Goal: Obtain resource: Download file/media

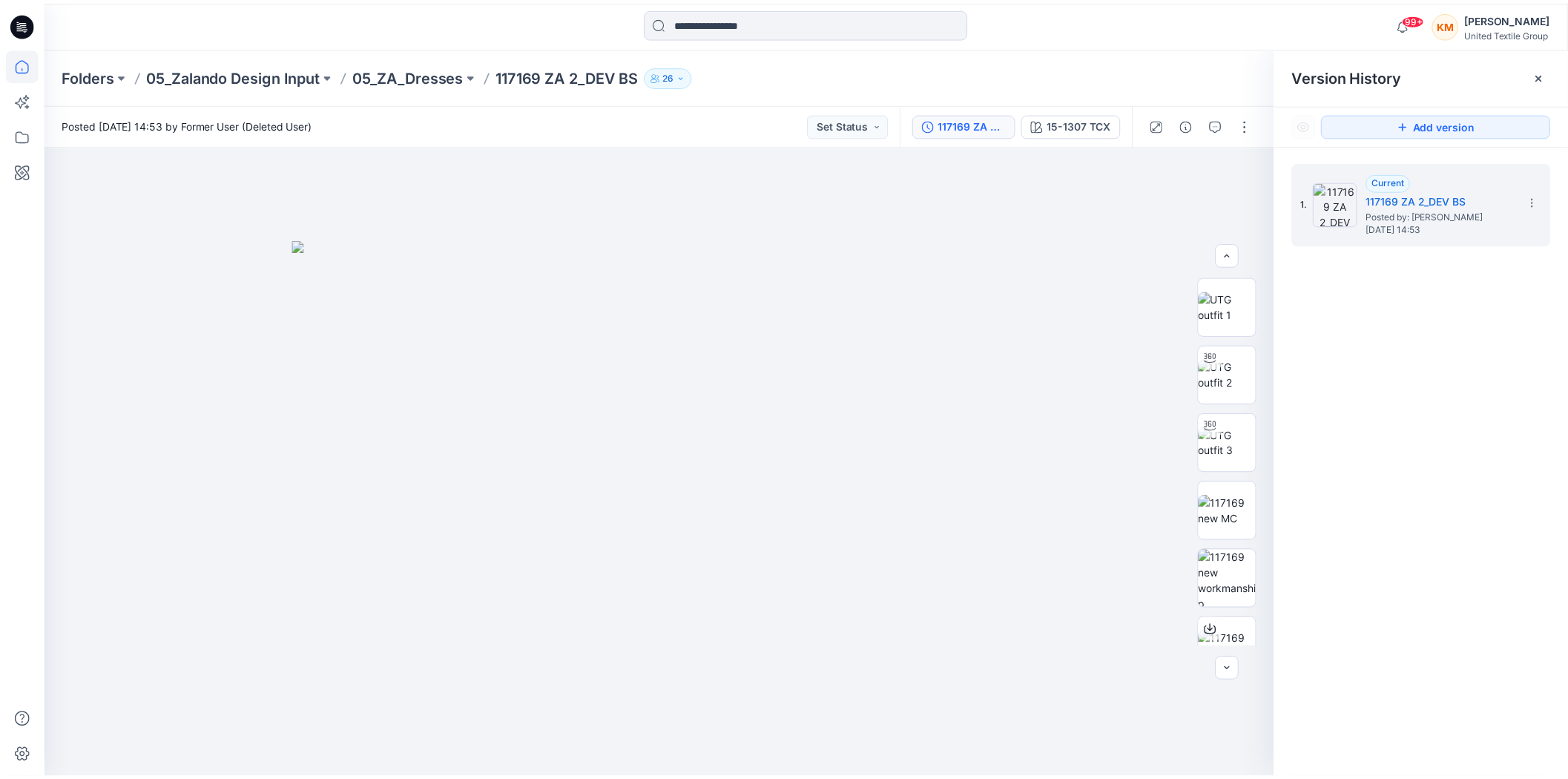
scroll to position [97, 0]
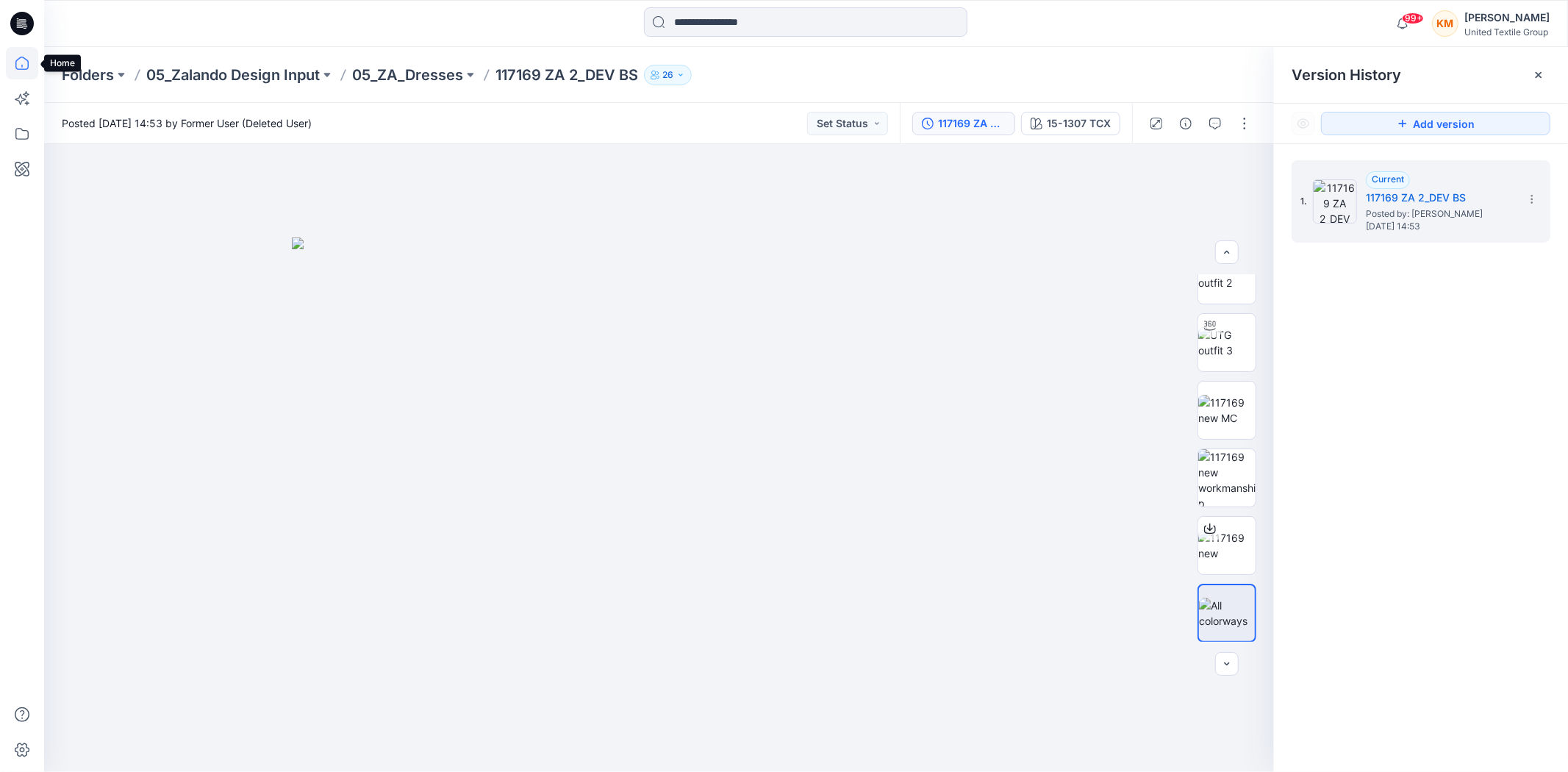
click at [27, 67] on icon at bounding box center [22, 63] width 32 height 32
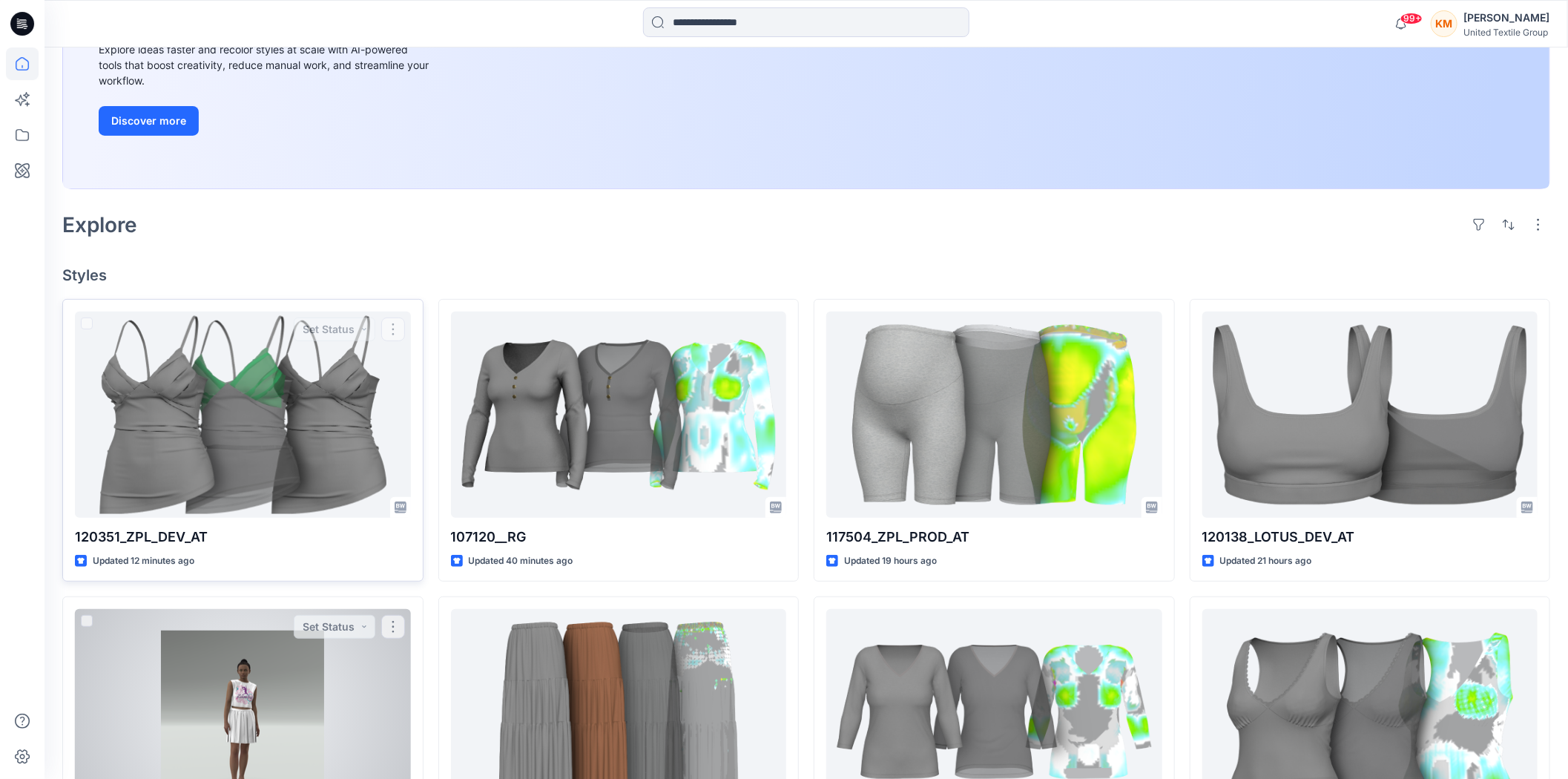
scroll to position [247, 0]
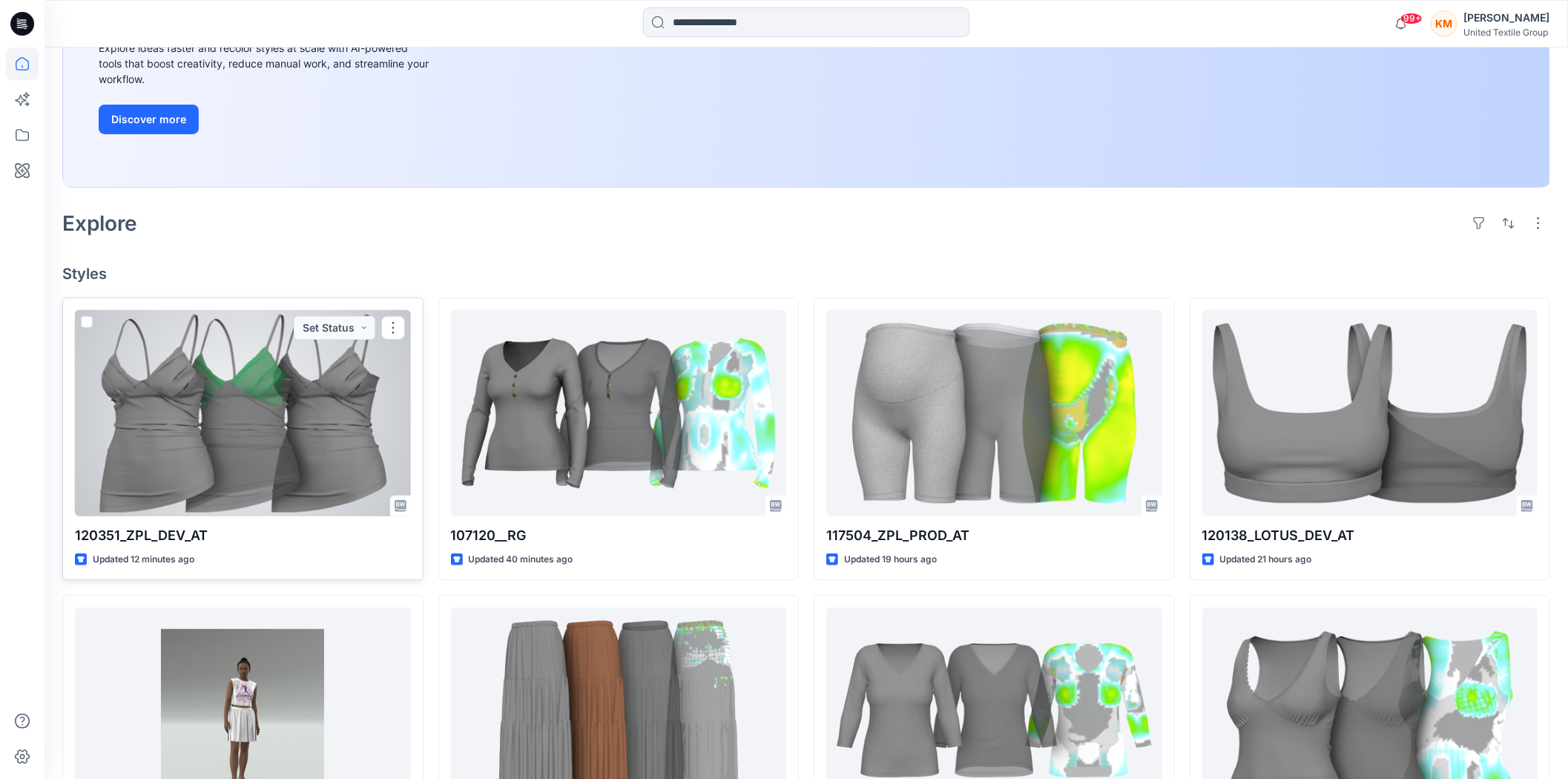
click at [194, 443] on div at bounding box center [243, 413] width 336 height 206
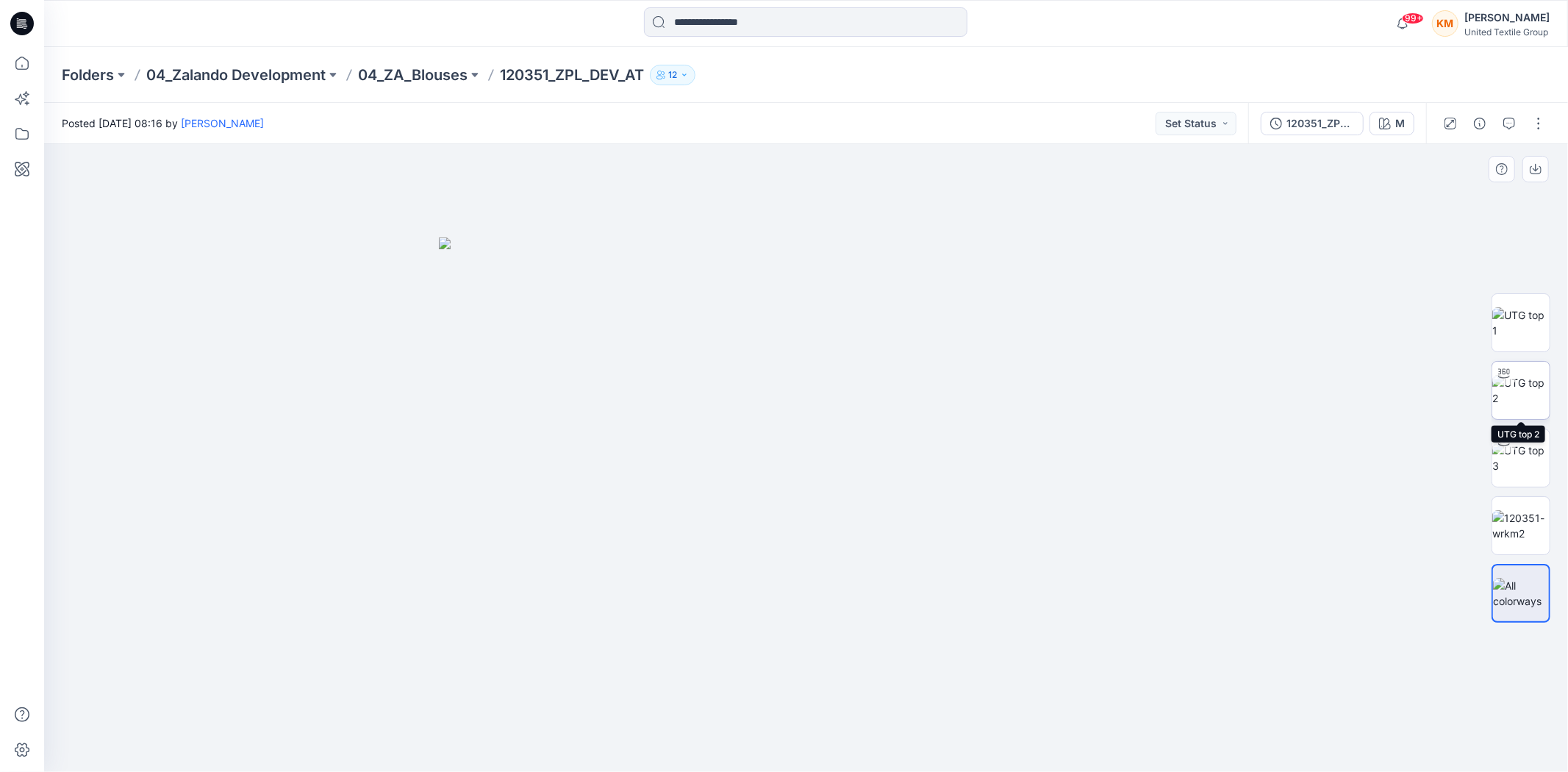
click at [1513, 386] on img at bounding box center [1521, 390] width 58 height 31
drag, startPoint x: 941, startPoint y: 744, endPoint x: 925, endPoint y: 766, distance: 27.2
click at [892, 771] on html "99+ Notifications [PERSON_NAME] shared 117504_ZPL_PROD_AT in 08_ANASTASIJA Trus…" at bounding box center [784, 386] width 1568 height 772
click at [1524, 520] on img at bounding box center [1521, 525] width 58 height 31
click at [27, 61] on icon at bounding box center [22, 63] width 32 height 32
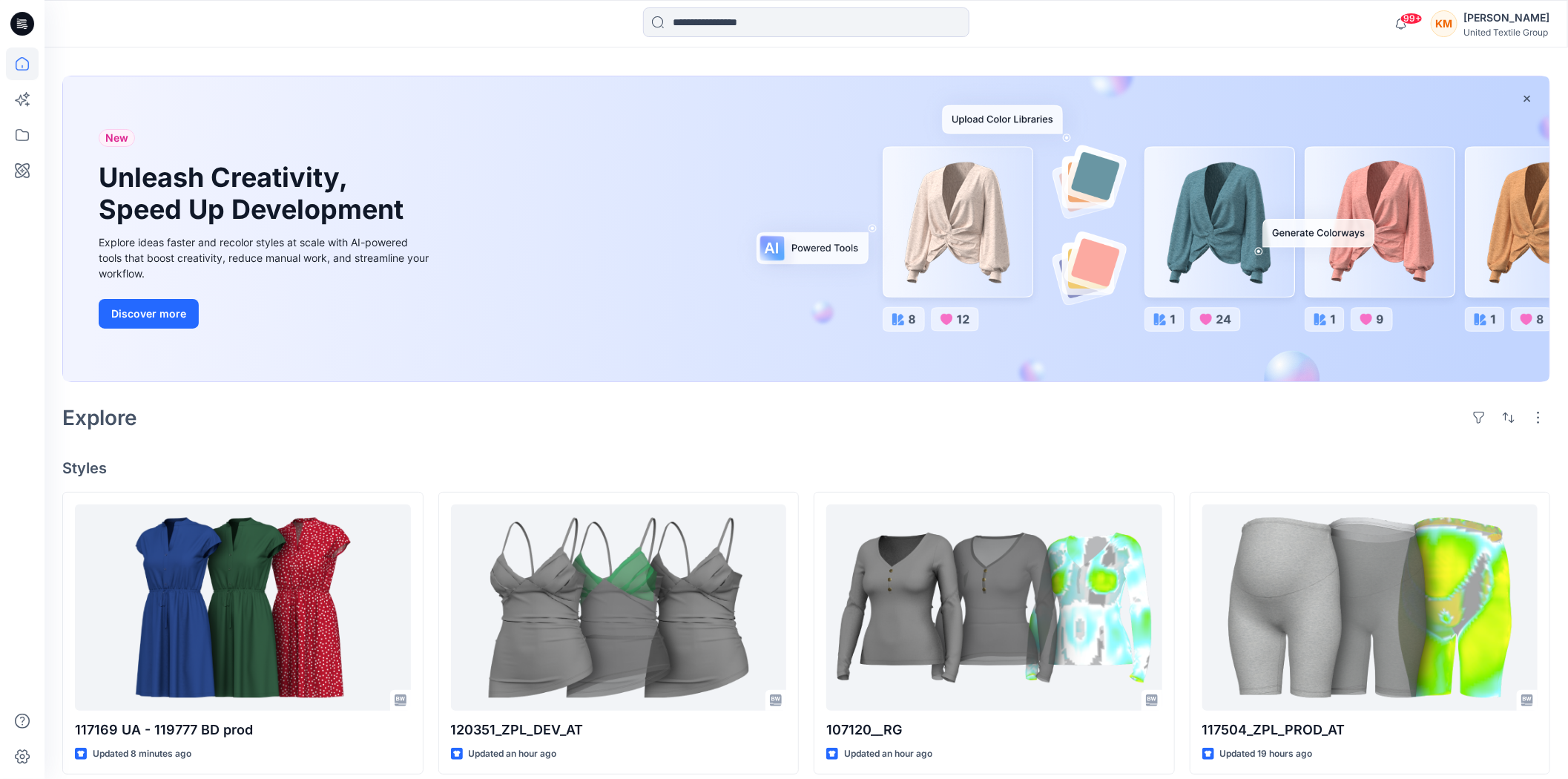
scroll to position [165, 0]
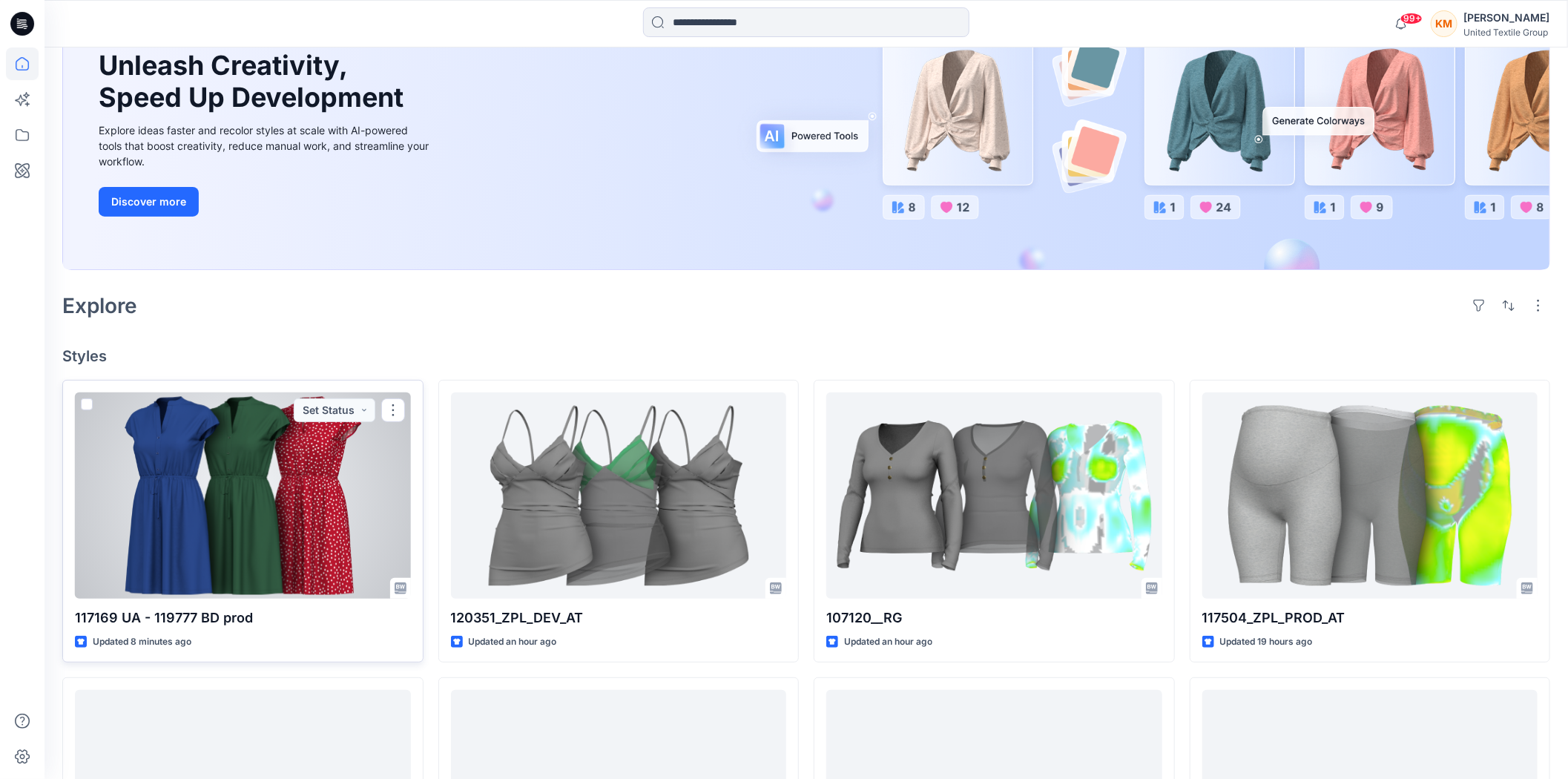
click at [286, 472] on div at bounding box center [243, 496] width 336 height 206
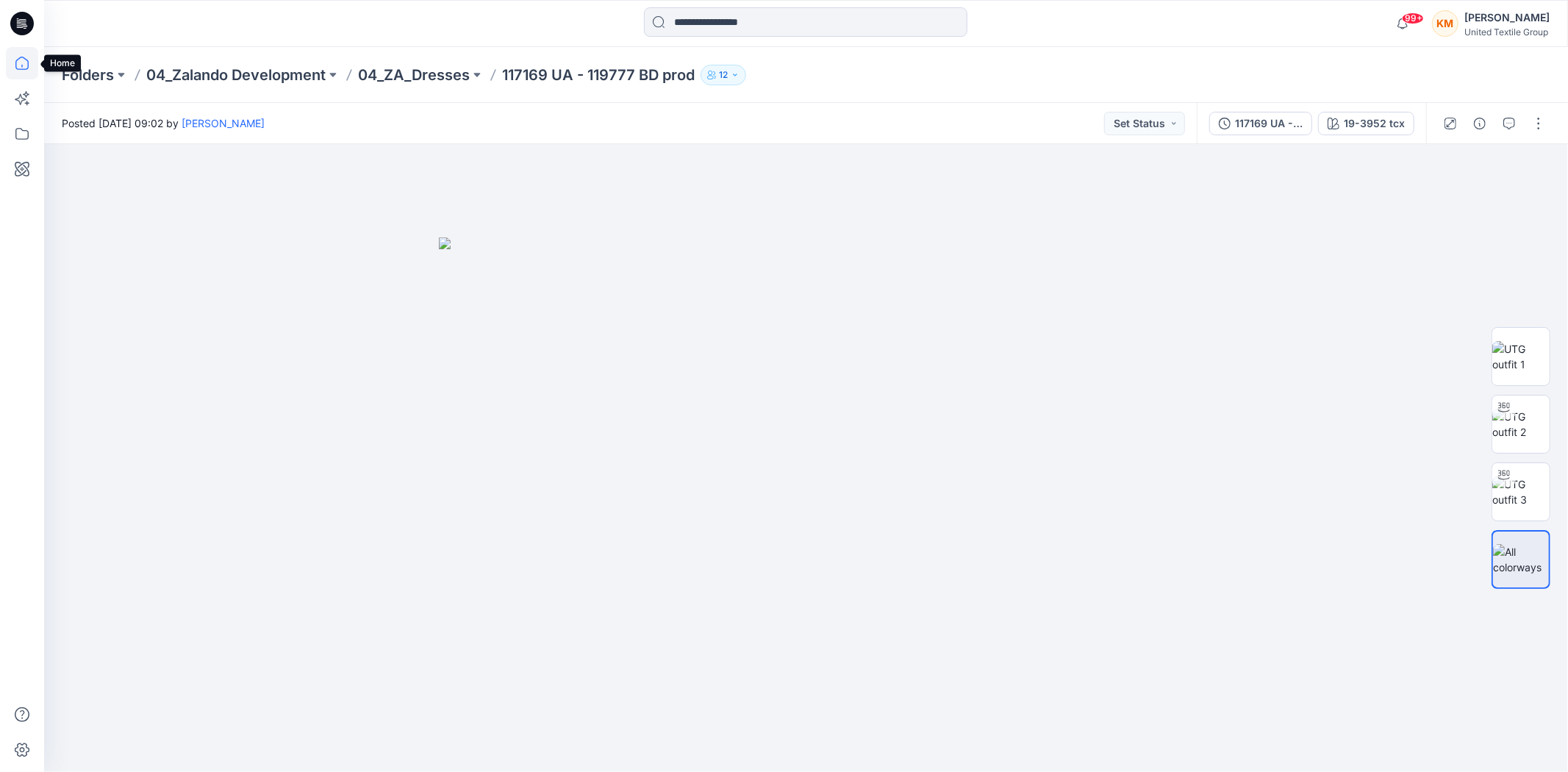
click at [25, 62] on icon at bounding box center [22, 63] width 32 height 32
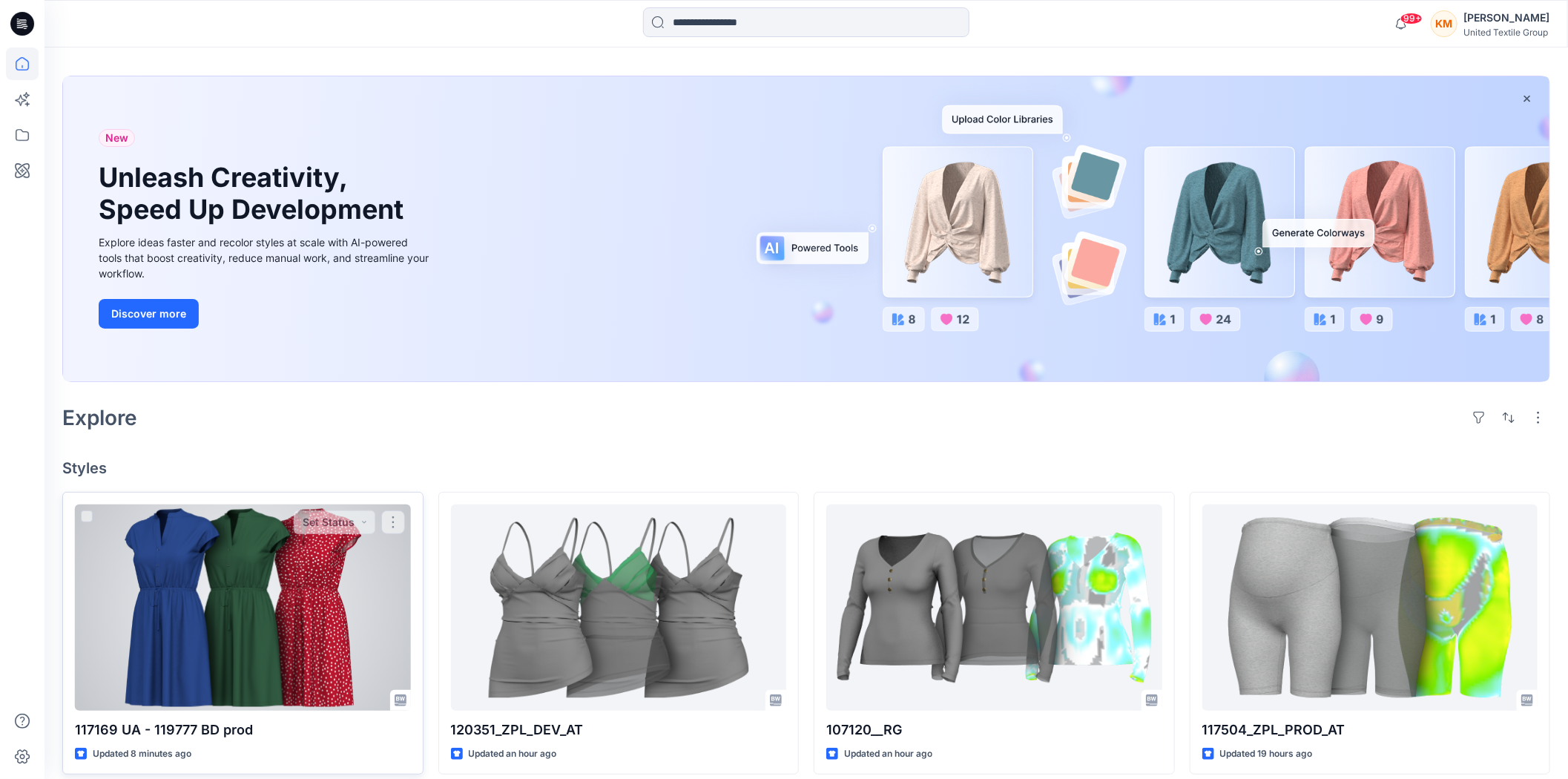
scroll to position [82, 0]
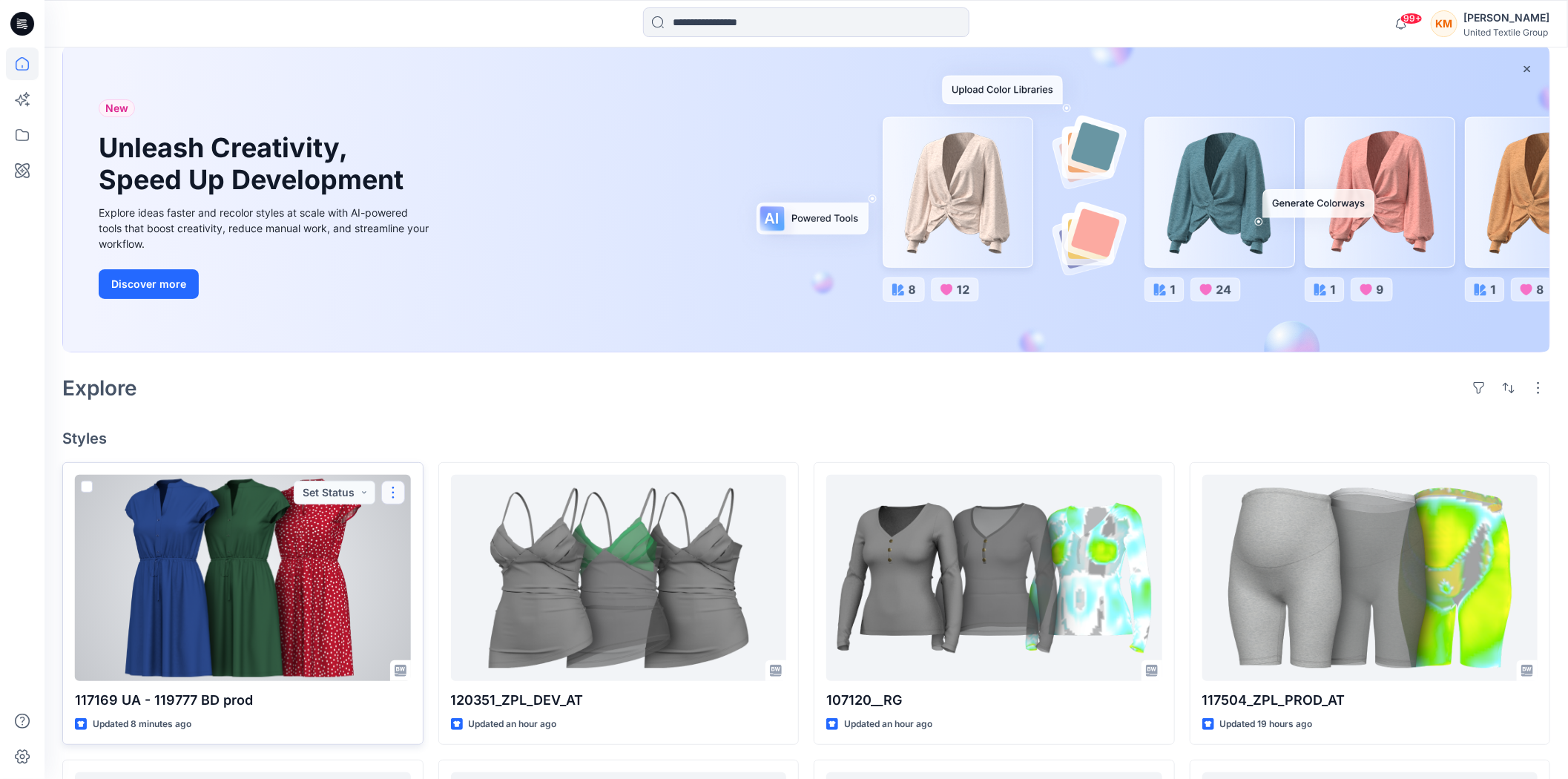
click at [394, 488] on button "button" at bounding box center [393, 492] width 23 height 23
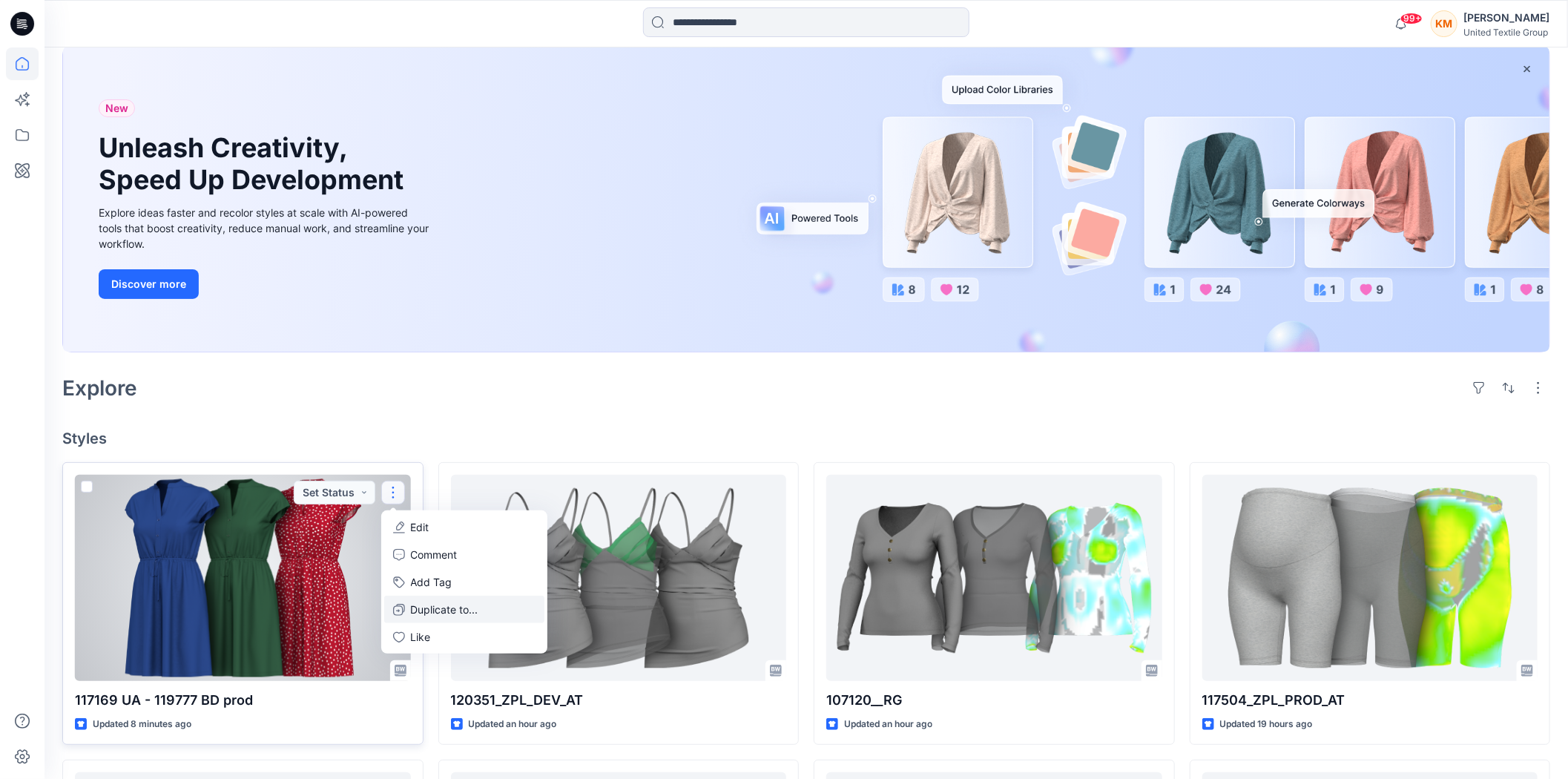
click at [445, 609] on p "Duplicate to..." at bounding box center [444, 609] width 67 height 15
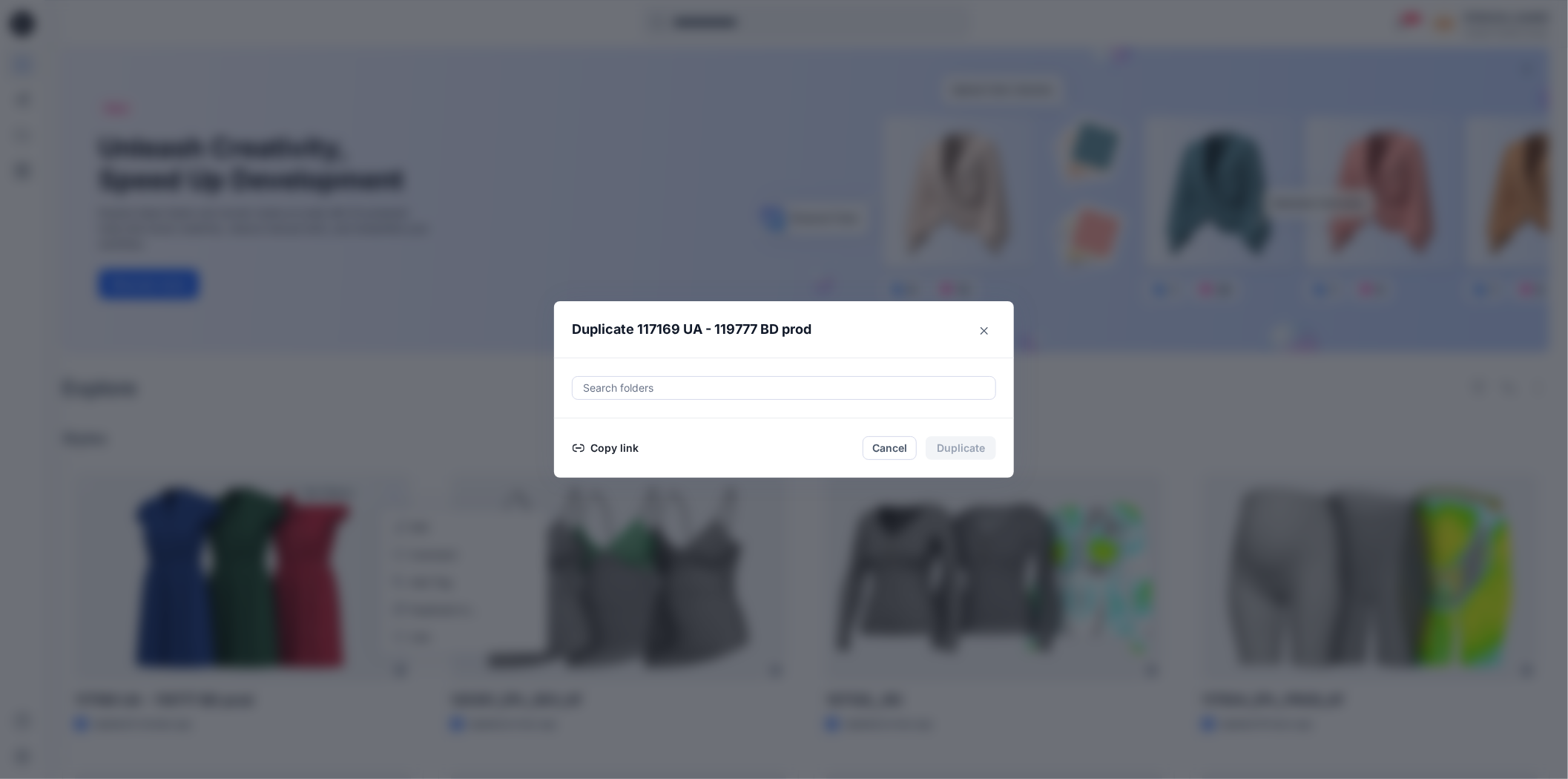
click at [611, 448] on button "Copy link" at bounding box center [605, 448] width 67 height 18
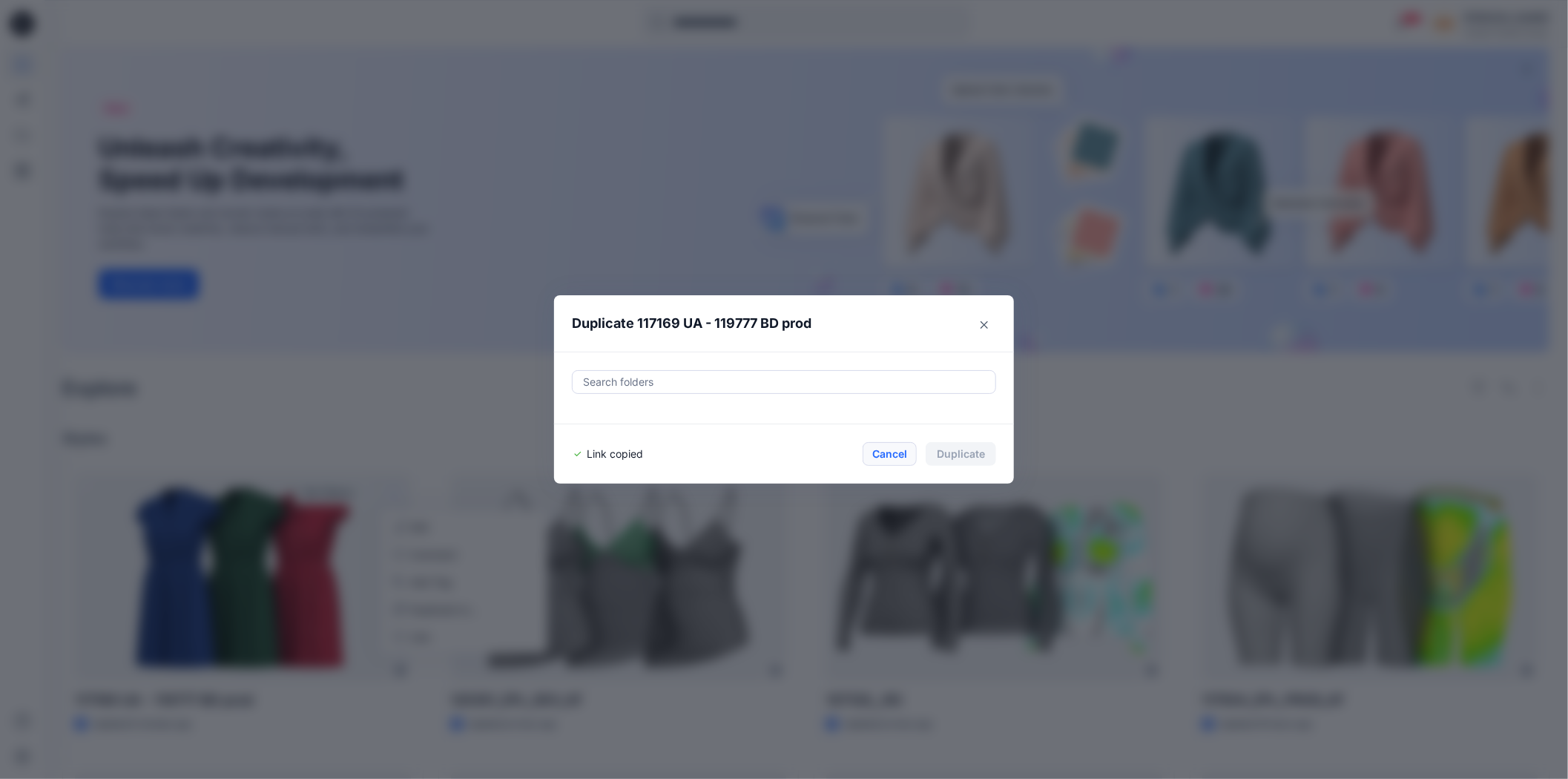
click at [903, 454] on button "Cancel" at bounding box center [889, 454] width 54 height 23
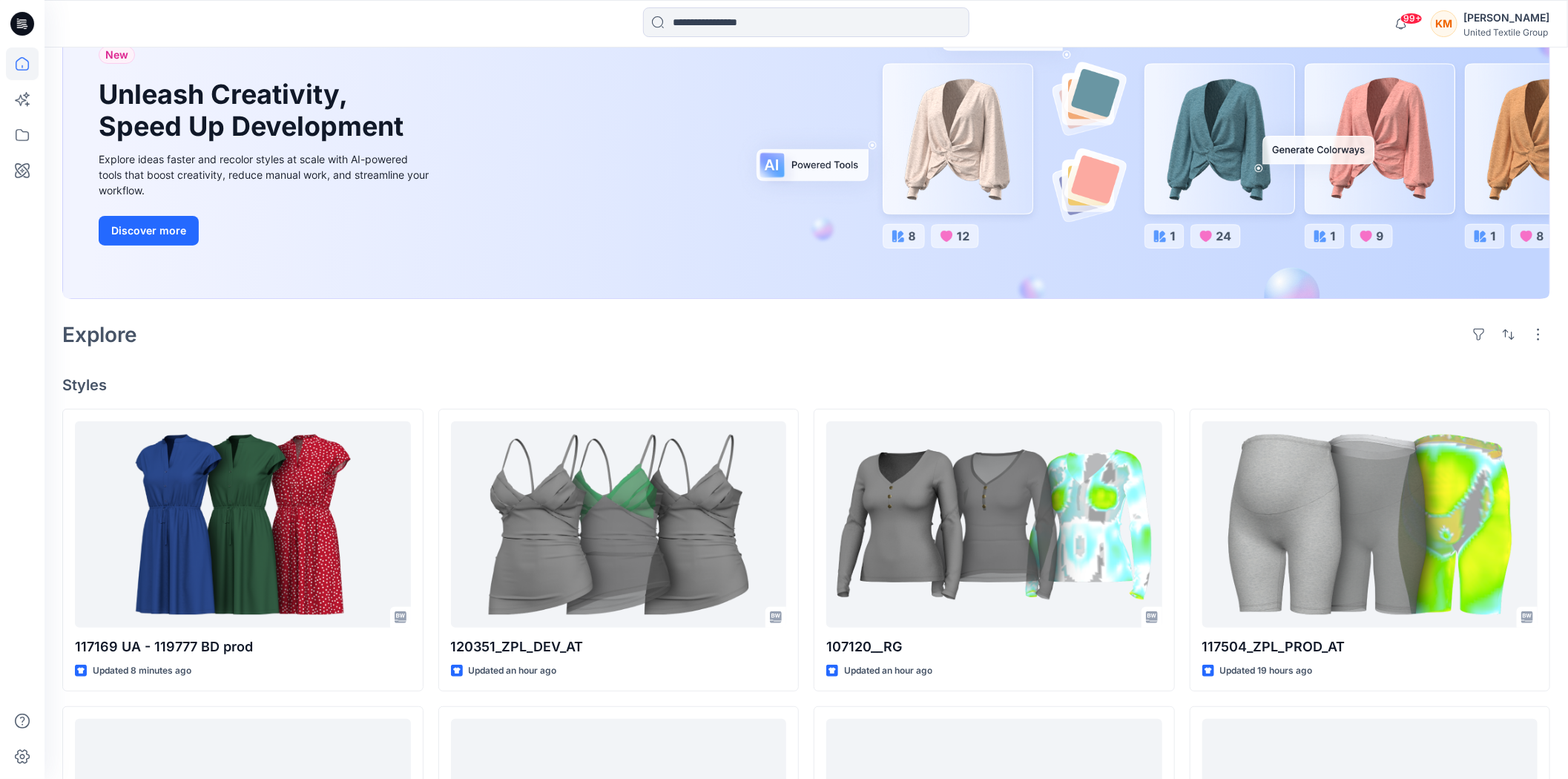
scroll to position [247, 0]
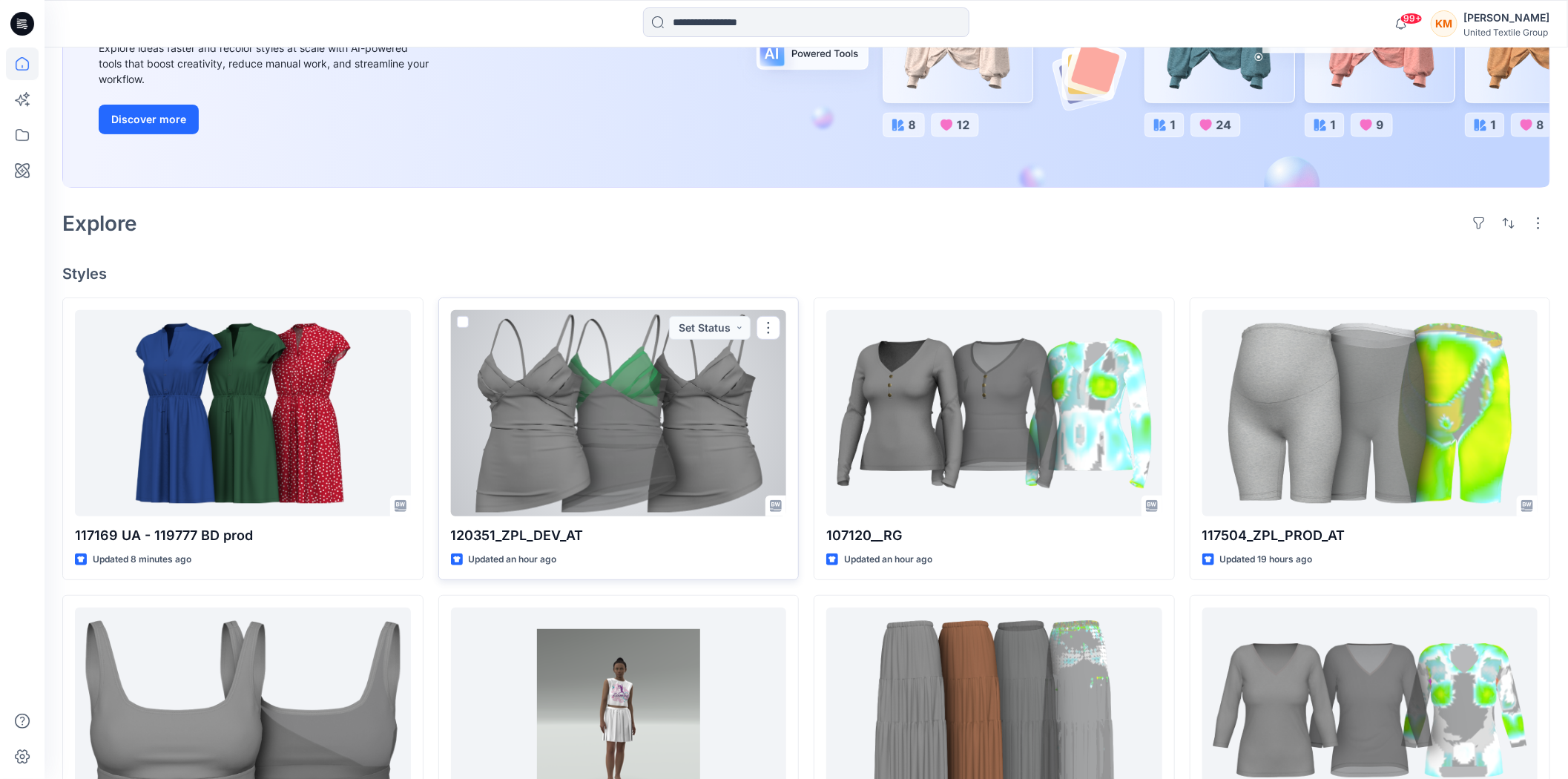
click at [612, 392] on div at bounding box center [619, 413] width 336 height 206
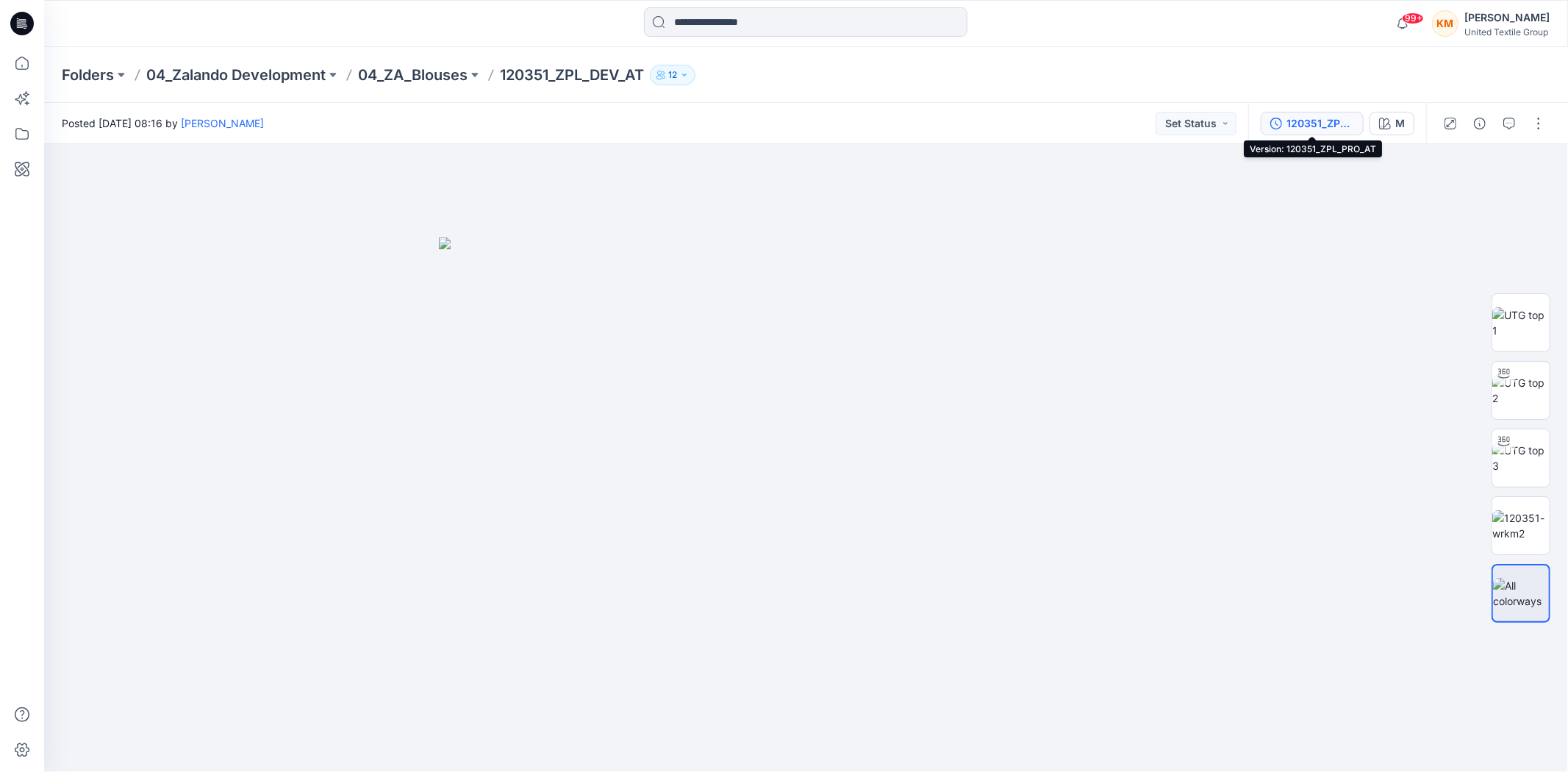
click at [1325, 118] on div "120351_ZPL_PRO_AT" at bounding box center [1320, 123] width 68 height 16
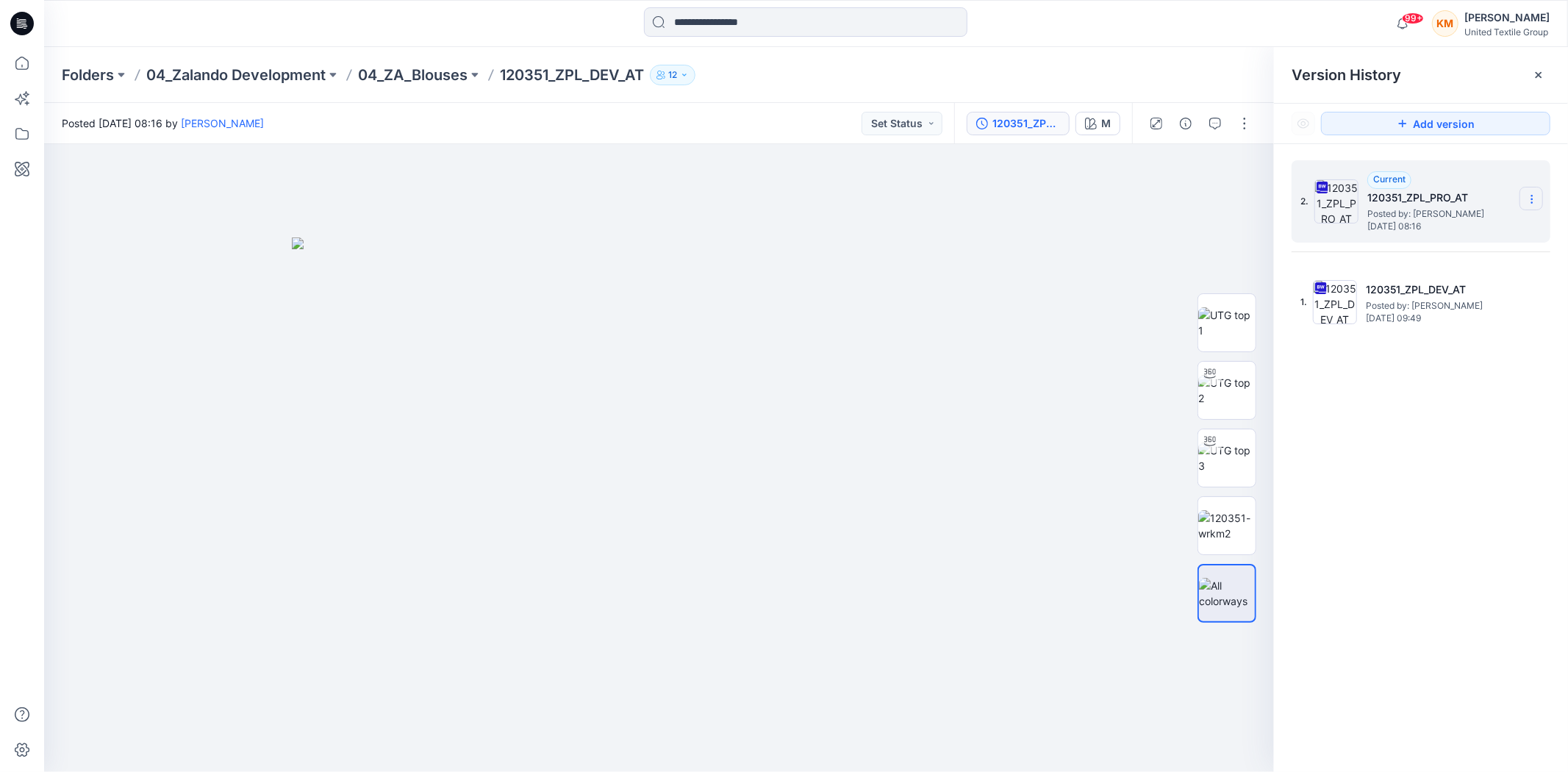
click at [1531, 193] on section at bounding box center [1531, 198] width 23 height 23
click at [1490, 232] on span "Download Source BW File" at bounding box center [1457, 228] width 123 height 18
